Goal: Task Accomplishment & Management: Use online tool/utility

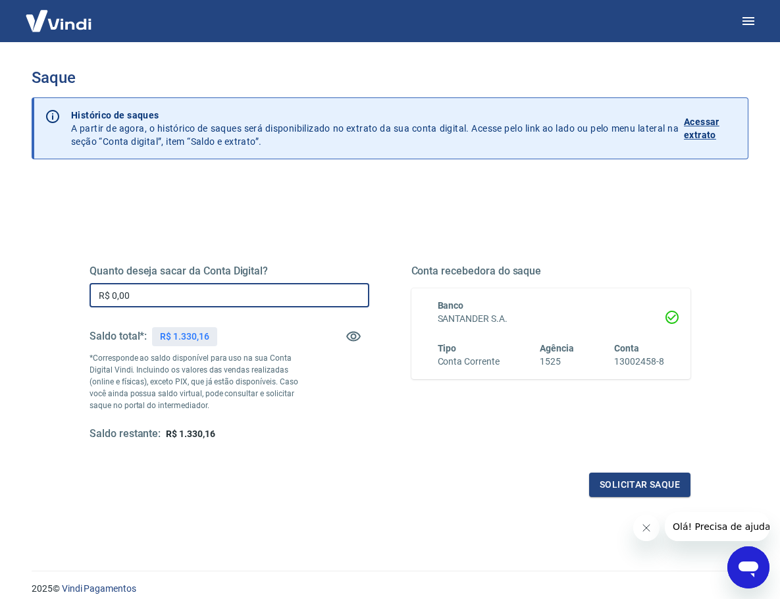
click at [159, 287] on input "R$ 0,00" at bounding box center [230, 295] width 280 height 24
type input "R$ 1.330,16"
click at [634, 486] on button "Solicitar saque" at bounding box center [639, 485] width 101 height 24
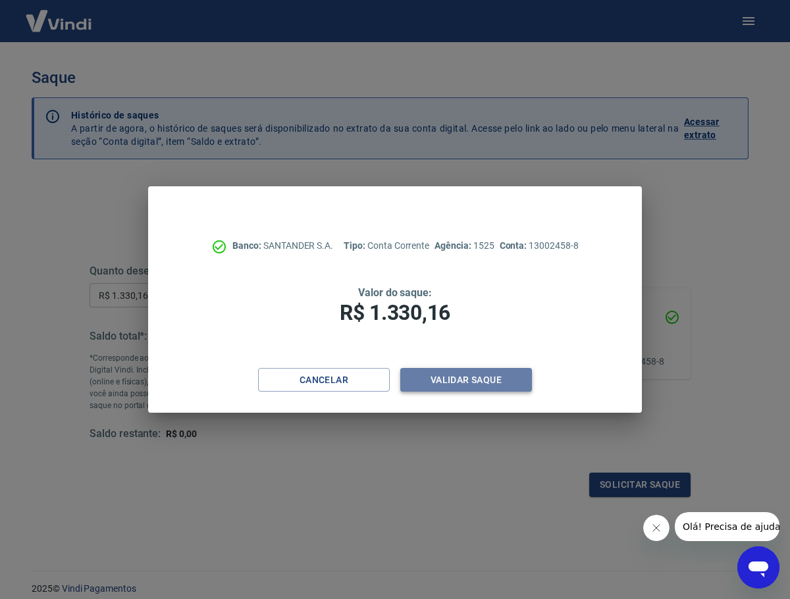
click at [475, 379] on button "Validar saque" at bounding box center [466, 380] width 132 height 24
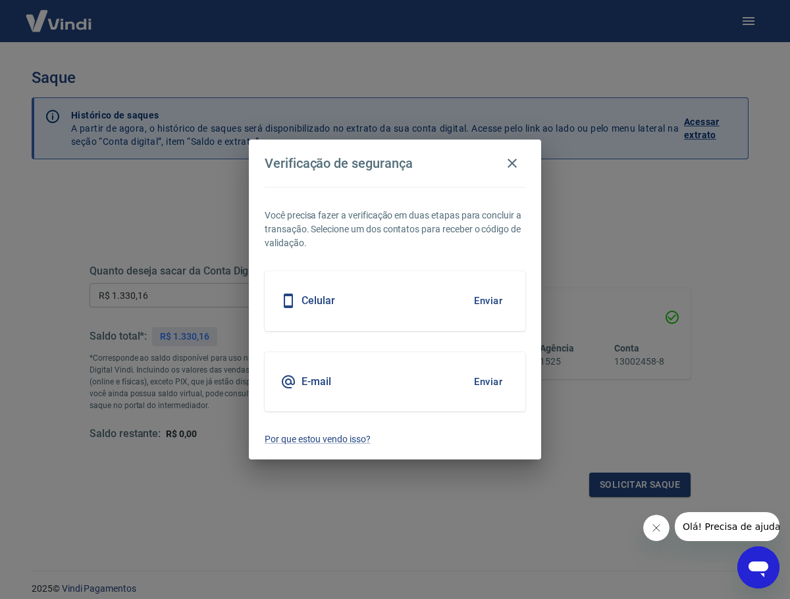
click at [315, 371] on div "E-mail Enviar" at bounding box center [395, 381] width 261 height 59
click at [479, 383] on button "Enviar" at bounding box center [488, 382] width 43 height 28
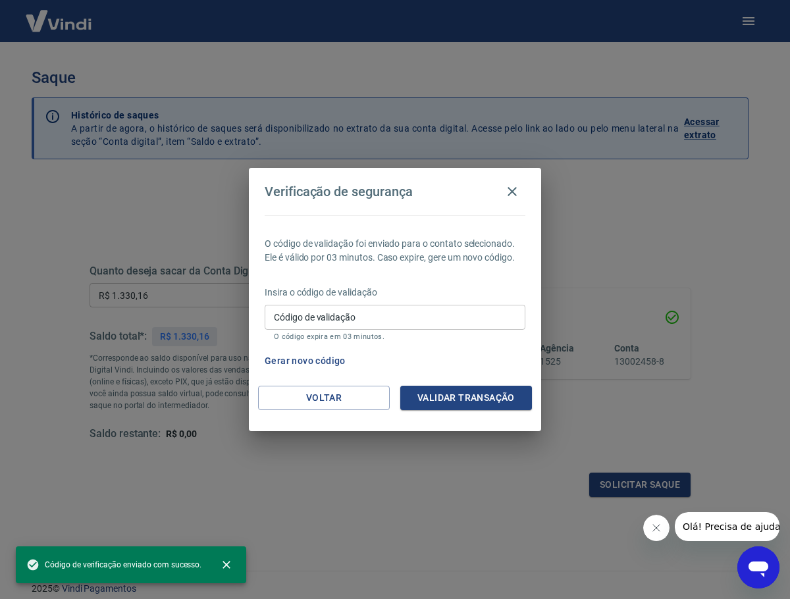
click at [369, 317] on input "Código de validação" at bounding box center [395, 317] width 261 height 24
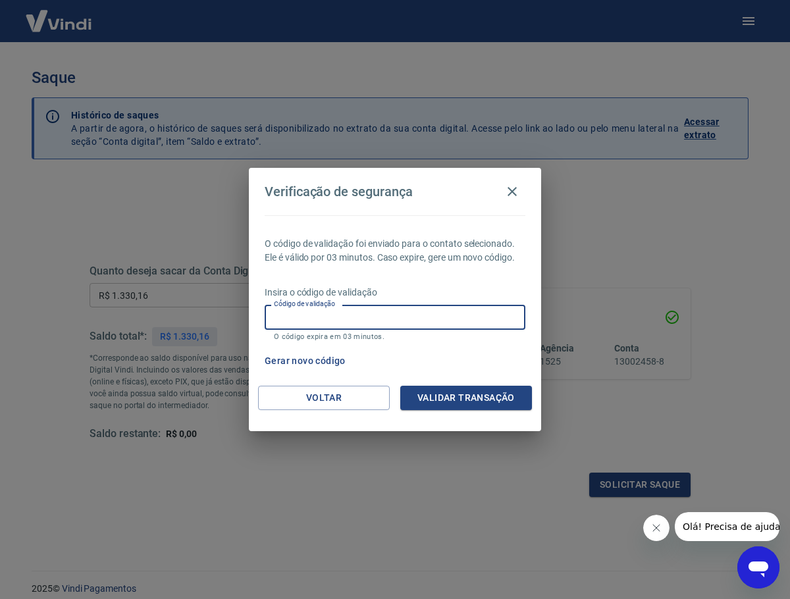
paste input "992262"
type input "992262"
click at [449, 398] on button "Validar transação" at bounding box center [466, 398] width 132 height 24
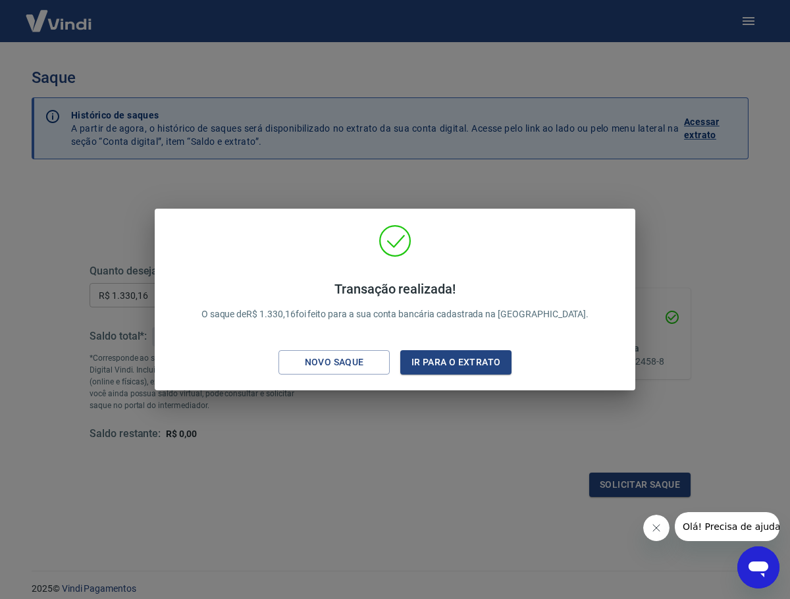
click at [740, 264] on div "Transação realizada! O saque de R$ 1.330,16 foi feito para a sua conta bancária…" at bounding box center [395, 299] width 790 height 599
